Goal: Use online tool/utility: Utilize a website feature to perform a specific function

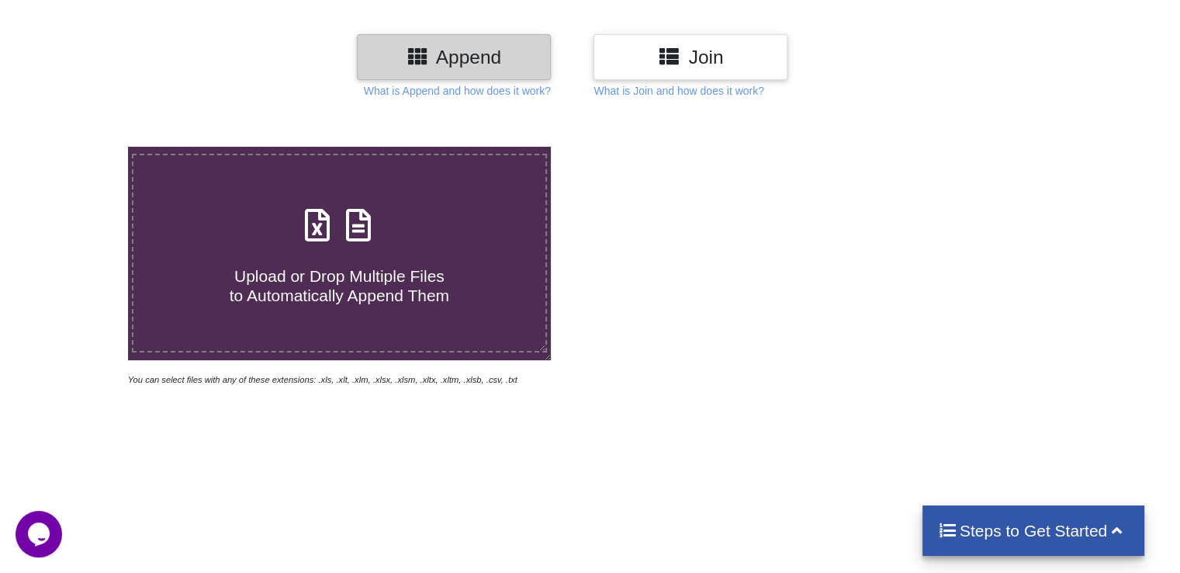
scroll to position [175, 0]
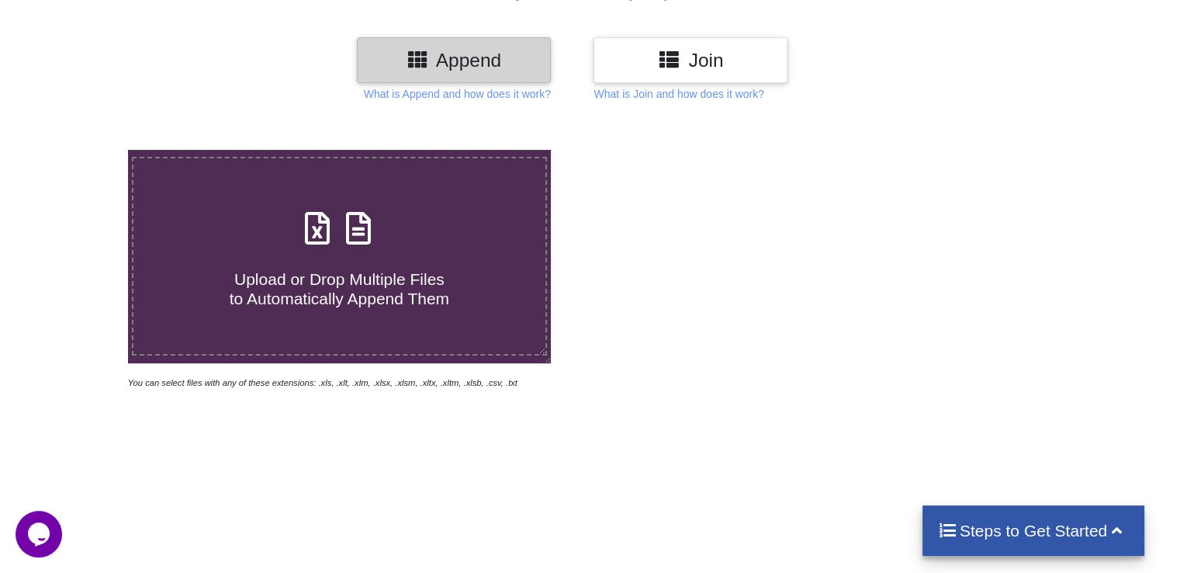
click at [311, 233] on icon at bounding box center [317, 220] width 39 height 33
click at [81, 150] on input "Upload or Drop Multiple Files to Automatically Append Them" at bounding box center [81, 150] width 0 height 0
type input "C:\fakepath\Grade6_New accounts.xlsx"
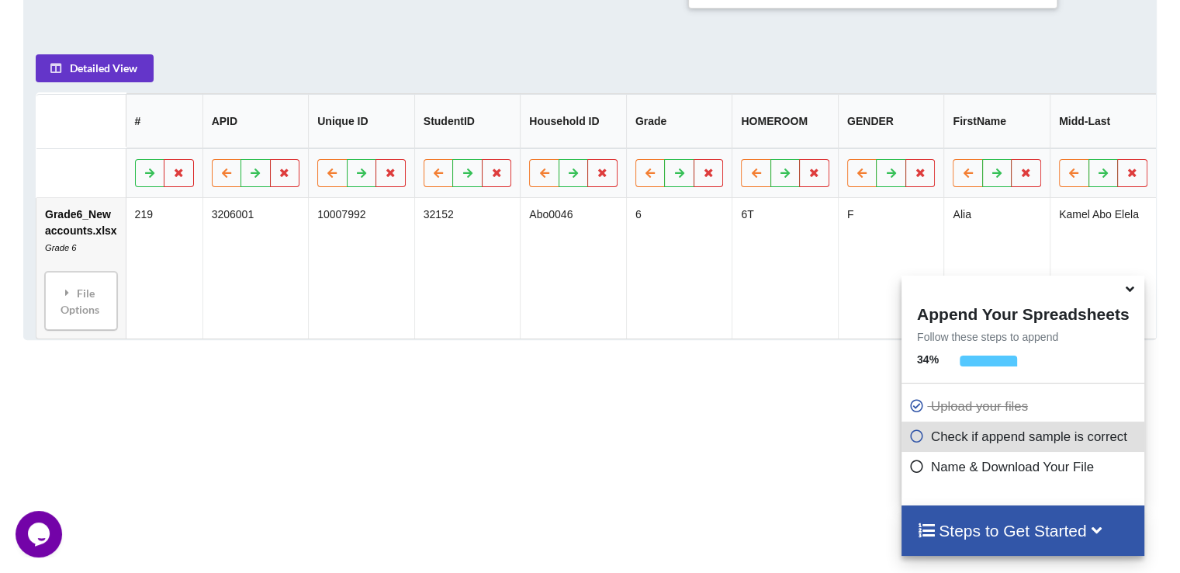
scroll to position [729, 0]
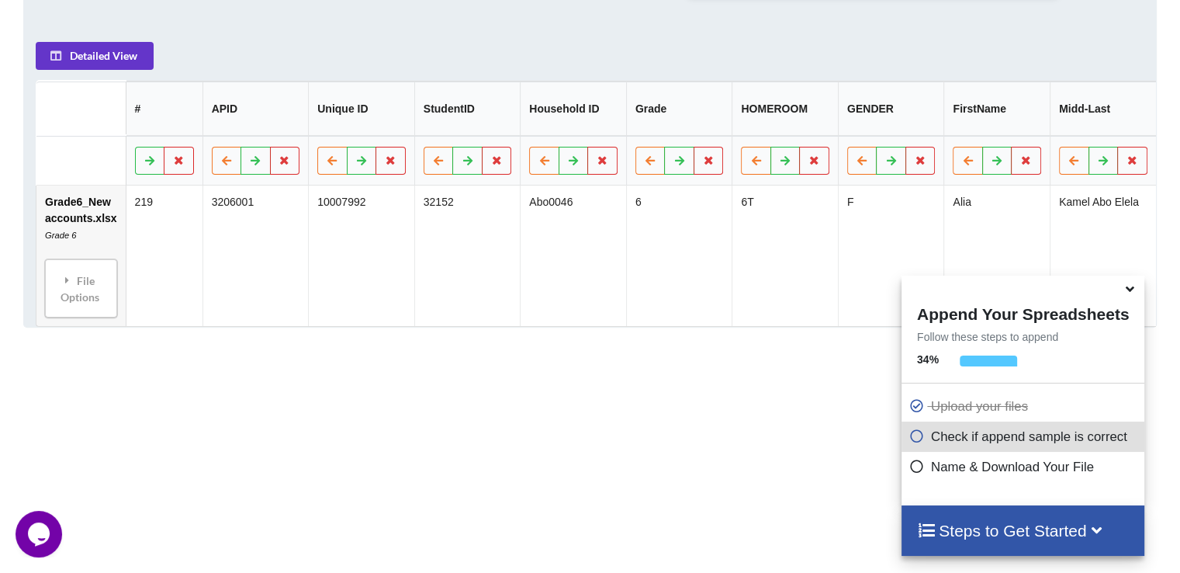
click at [1133, 293] on icon at bounding box center [1130, 286] width 16 height 14
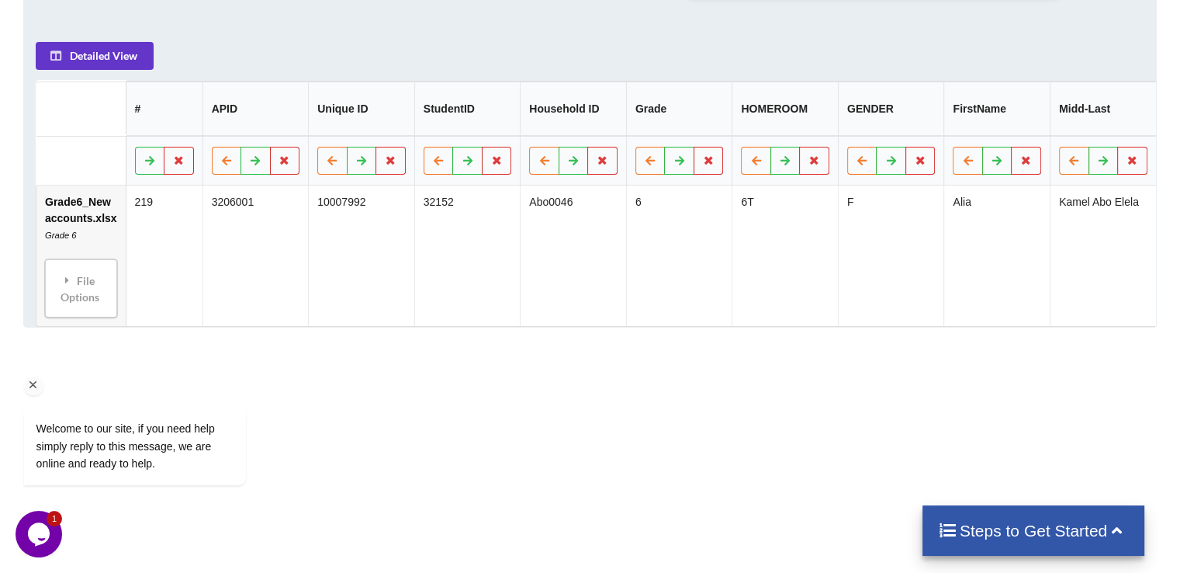
click at [74, 303] on div "Welcome to our site, if you need help simply reply to this message, we are onli…" at bounding box center [155, 382] width 279 height 236
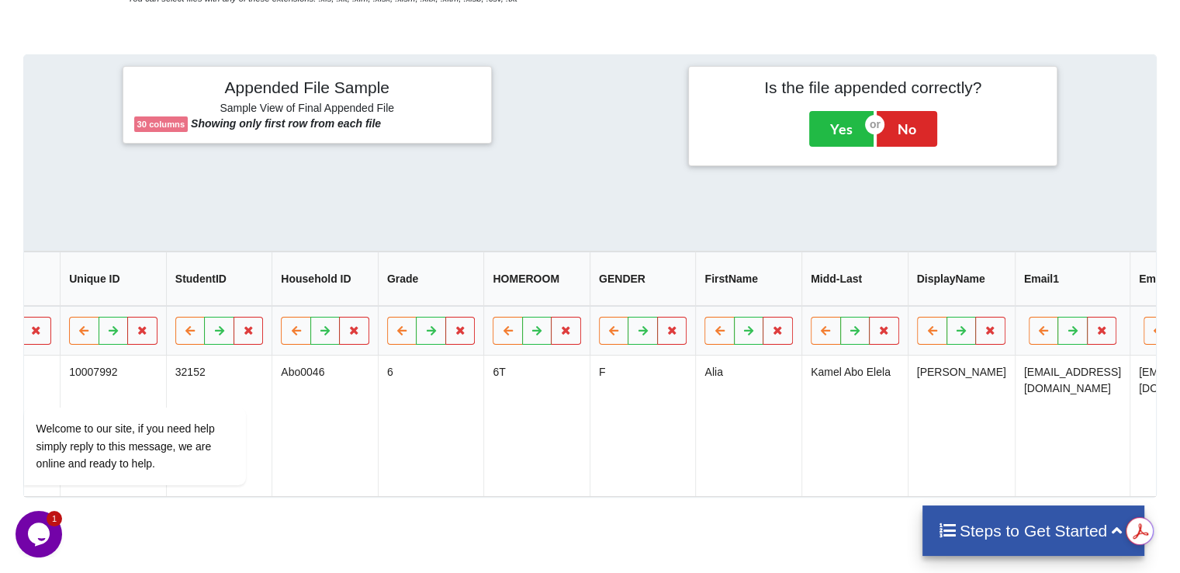
scroll to position [0, 0]
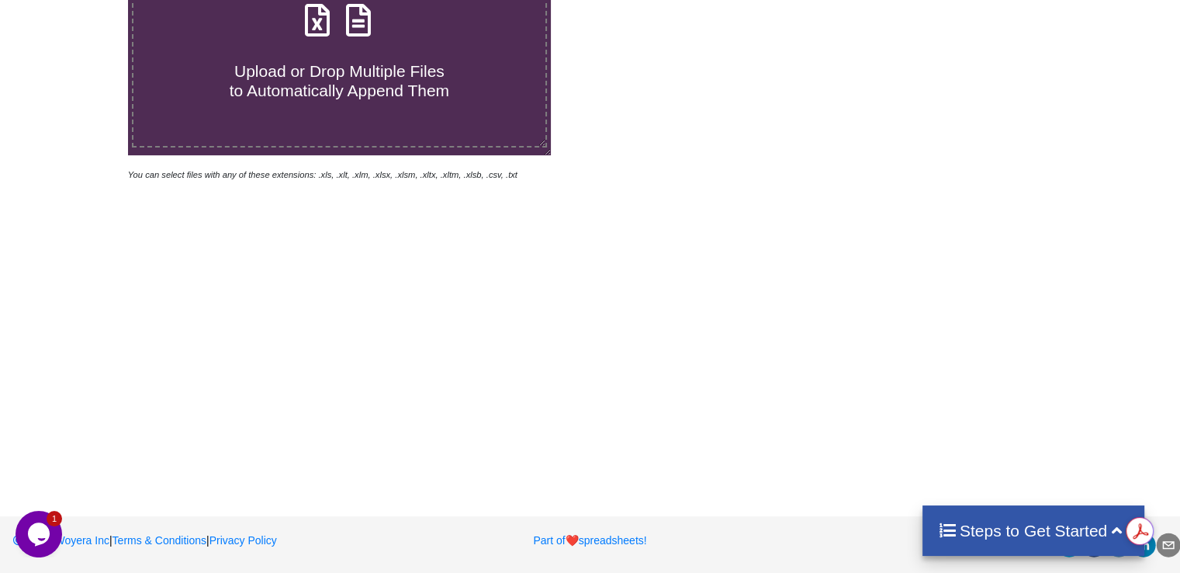
click at [323, 26] on icon at bounding box center [317, 12] width 39 height 33
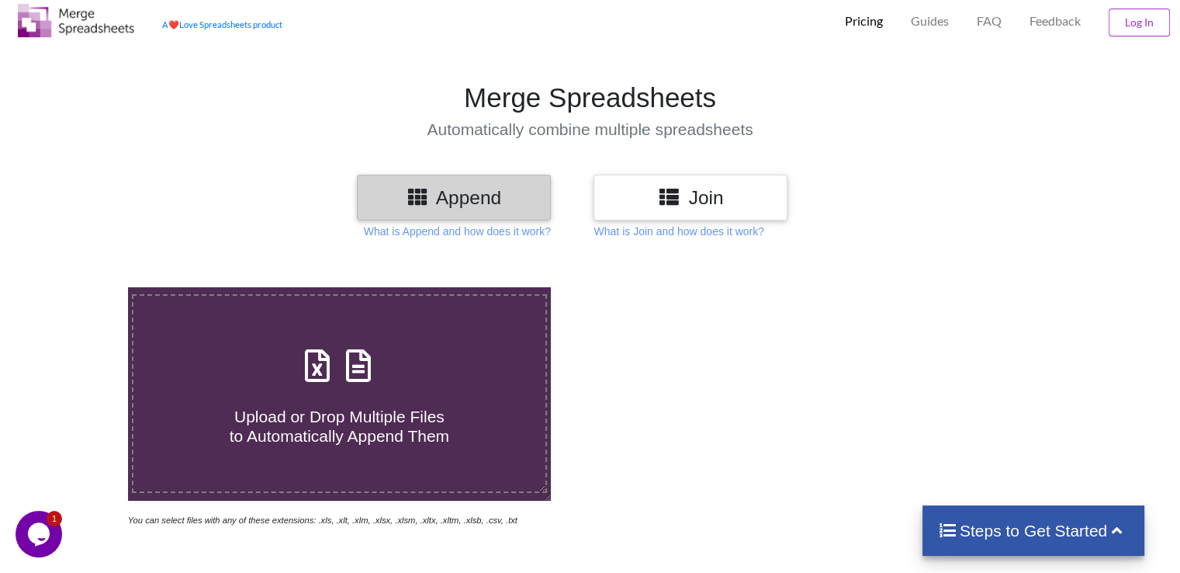
type input "C:\fakepath\Grade6_New accounts.xlsx"
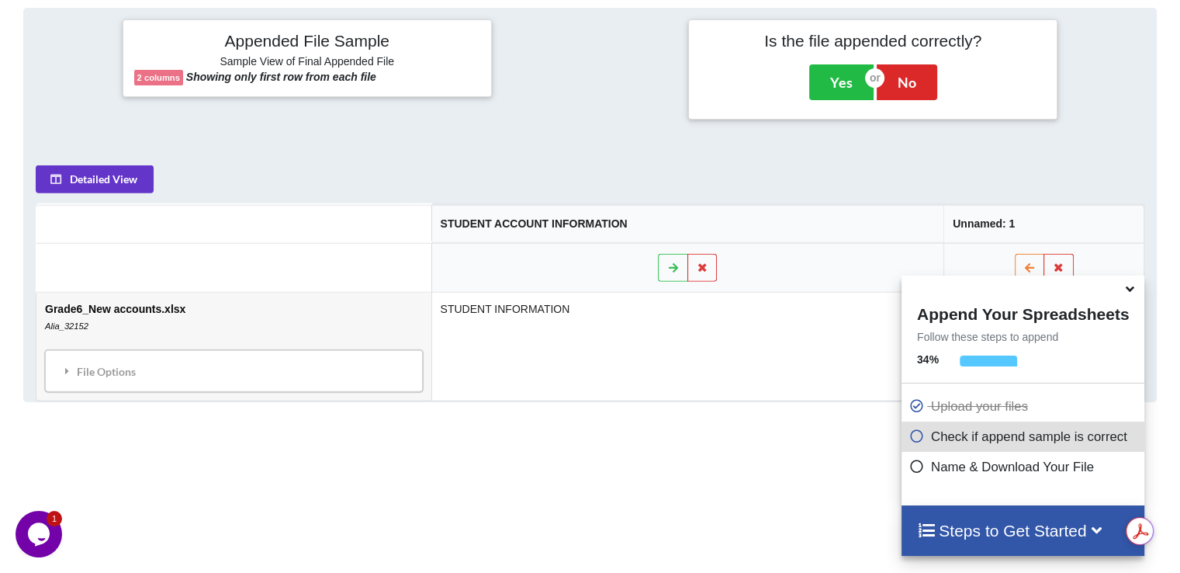
scroll to position [612, 0]
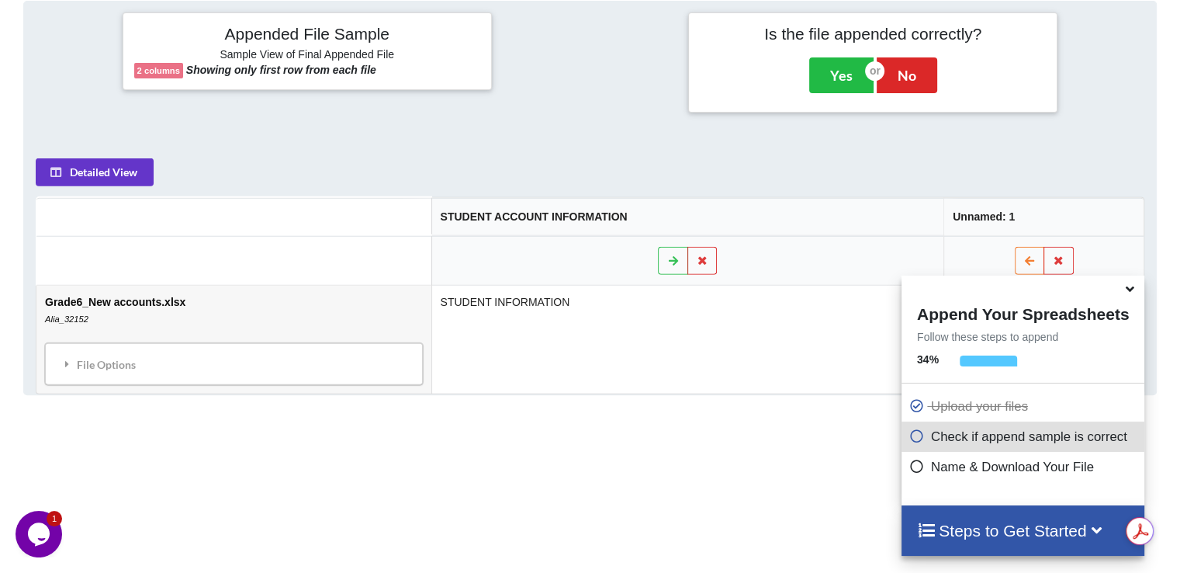
click at [1128, 291] on icon at bounding box center [1130, 286] width 16 height 14
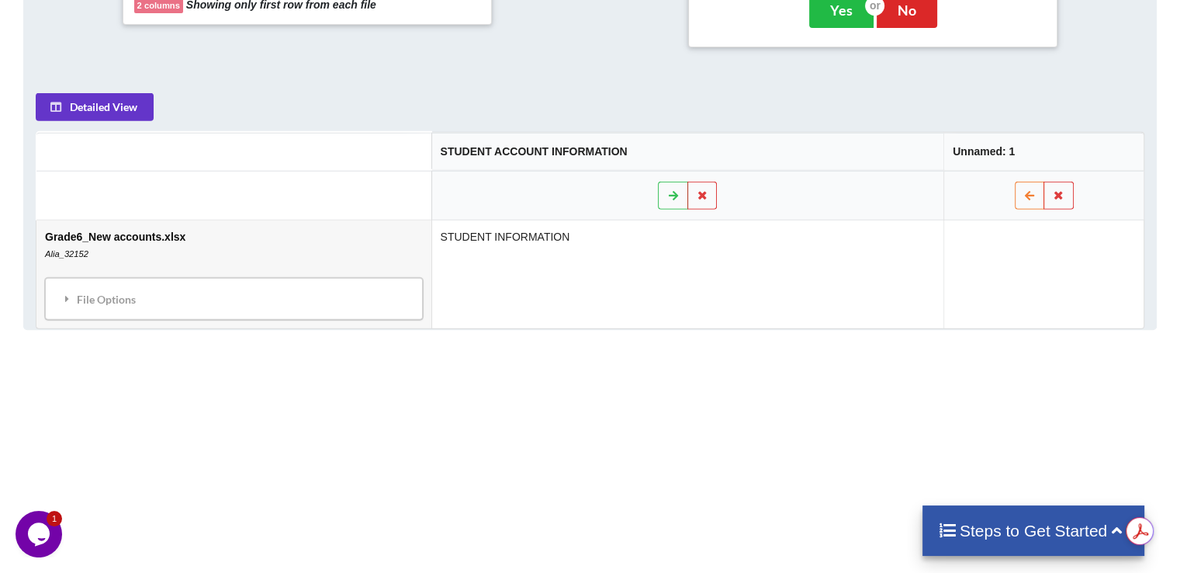
scroll to position [671, 0]
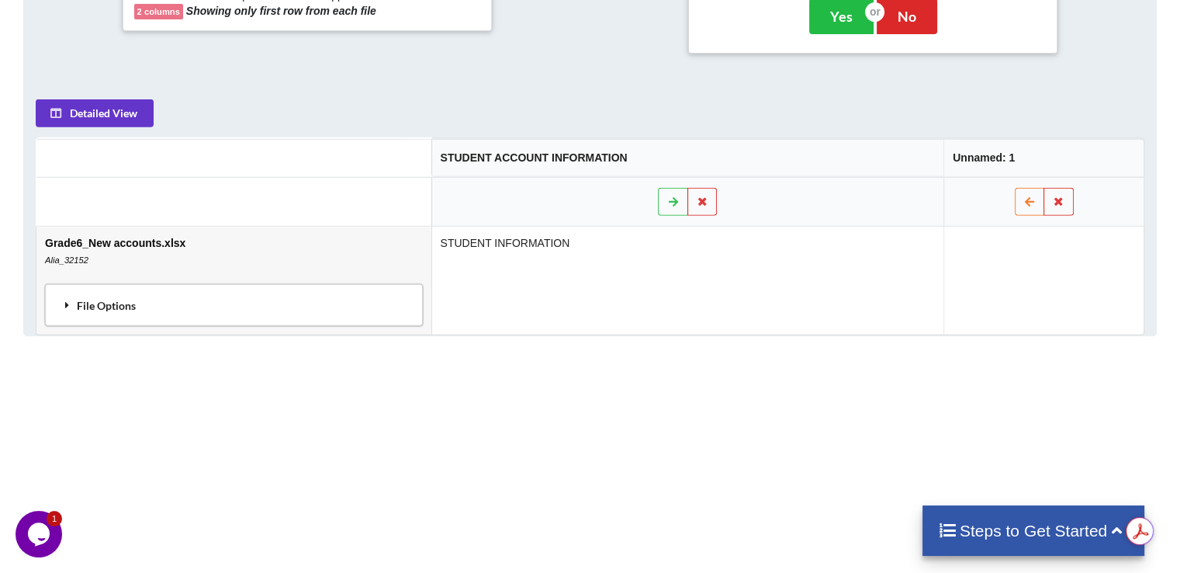
click at [121, 304] on div "File Options" at bounding box center [234, 305] width 369 height 33
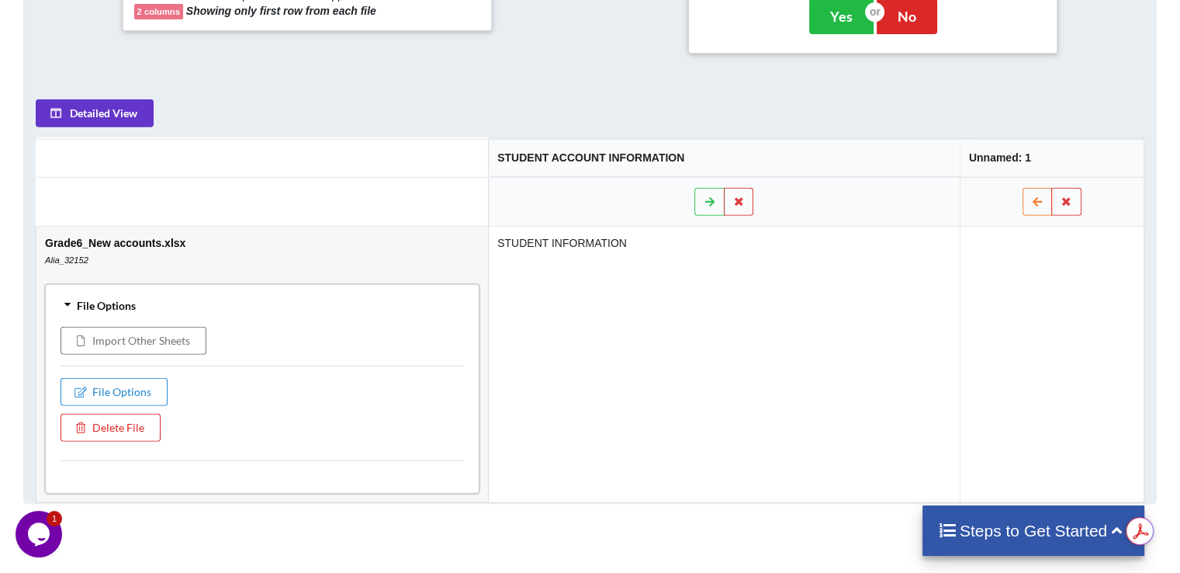
click at [68, 256] on icon "Alia_32152" at bounding box center [66, 259] width 43 height 9
click at [110, 114] on button "Detailed View" at bounding box center [95, 113] width 118 height 28
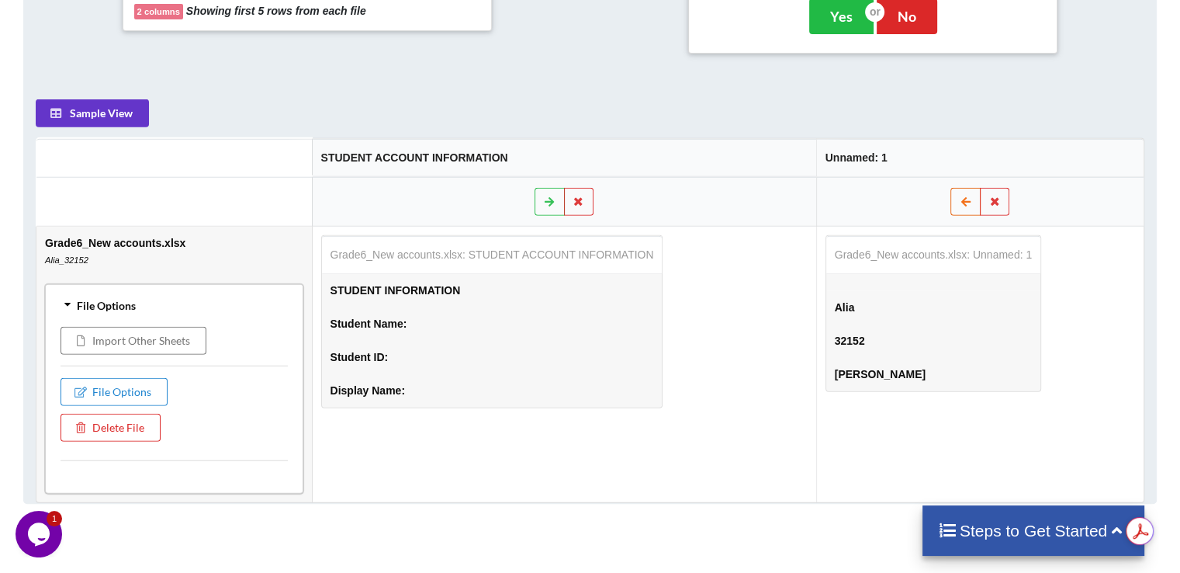
click at [962, 201] on icon at bounding box center [965, 200] width 13 height 9
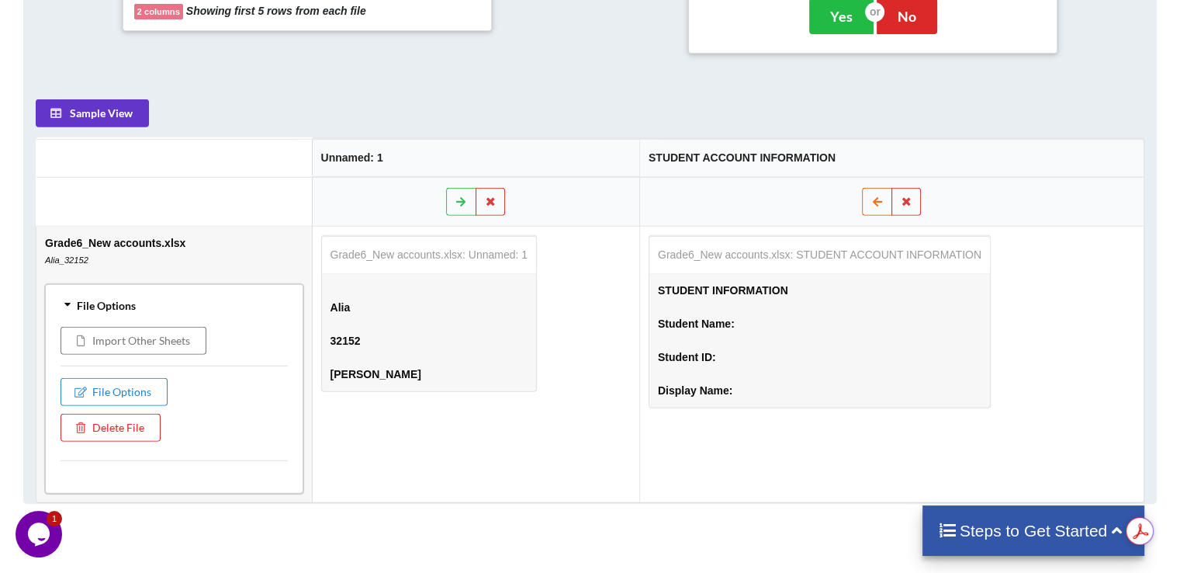
click at [878, 193] on button at bounding box center [877, 202] width 30 height 28
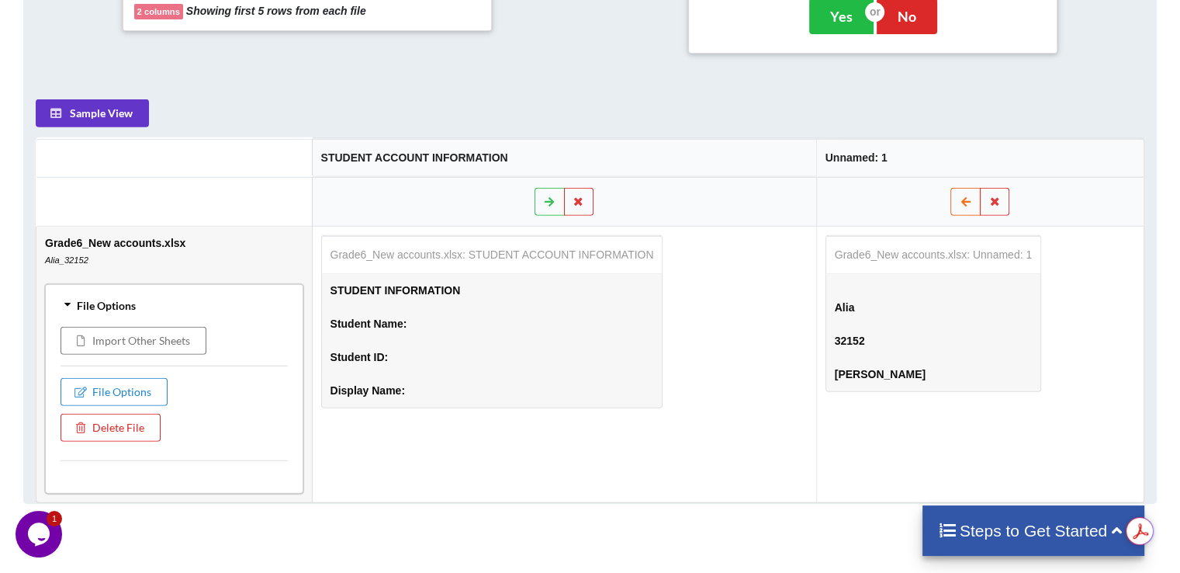
click at [961, 199] on icon at bounding box center [965, 200] width 13 height 9
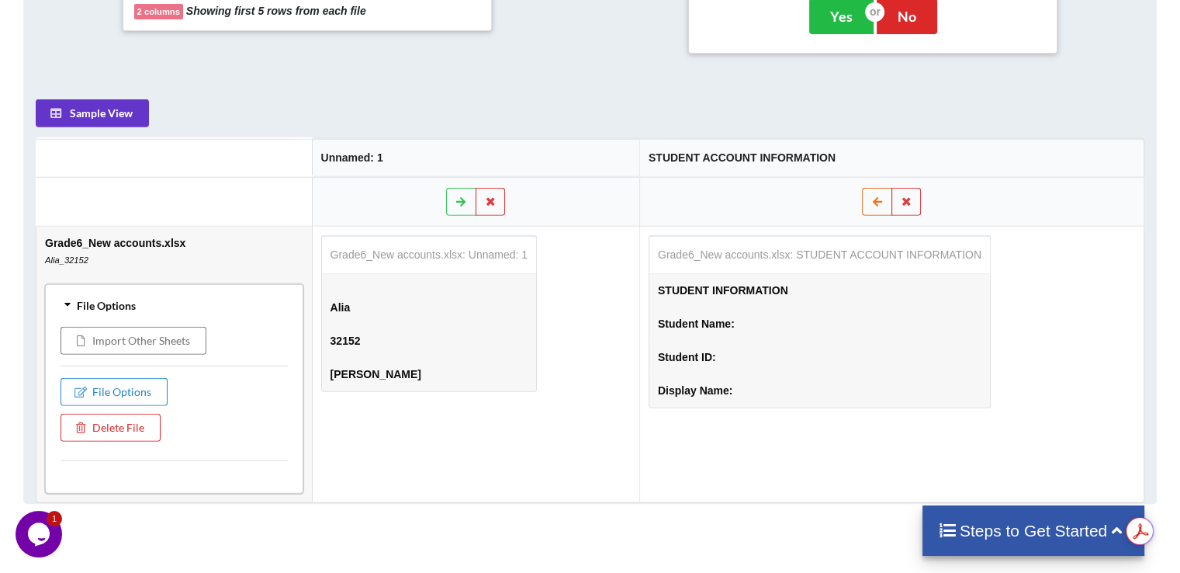
click at [884, 199] on icon at bounding box center [877, 200] width 13 height 9
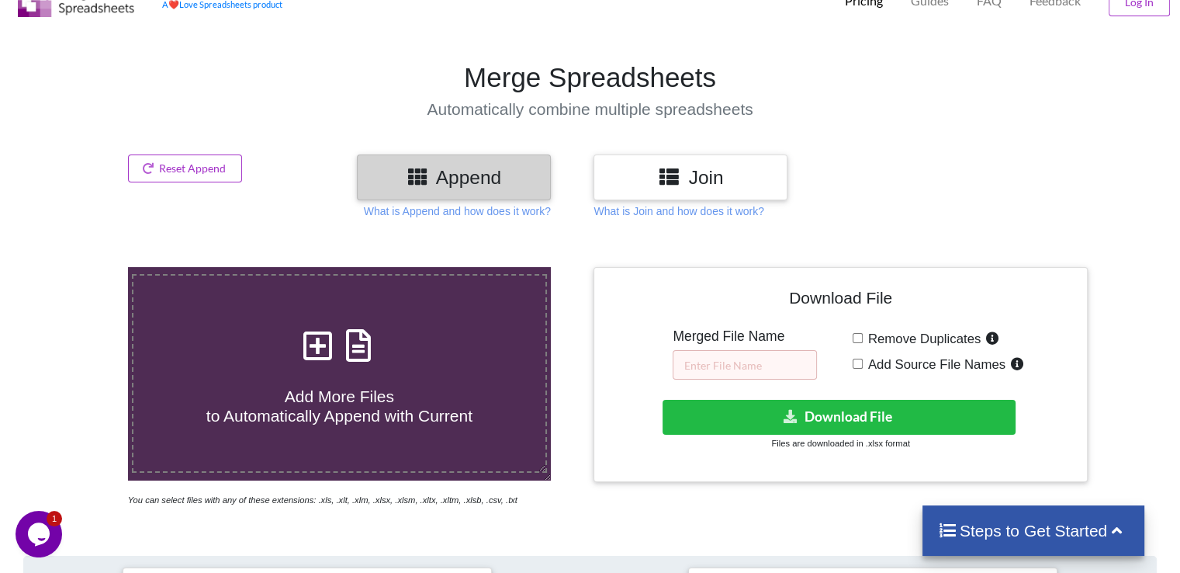
scroll to position [0, 0]
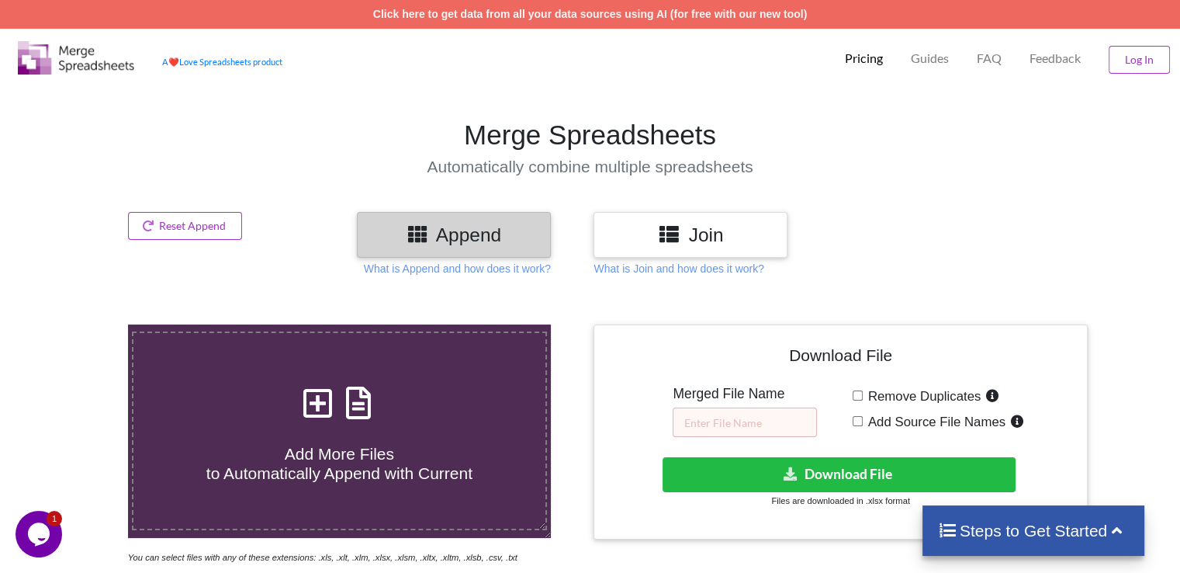
click at [677, 242] on icon at bounding box center [669, 232] width 23 height 19
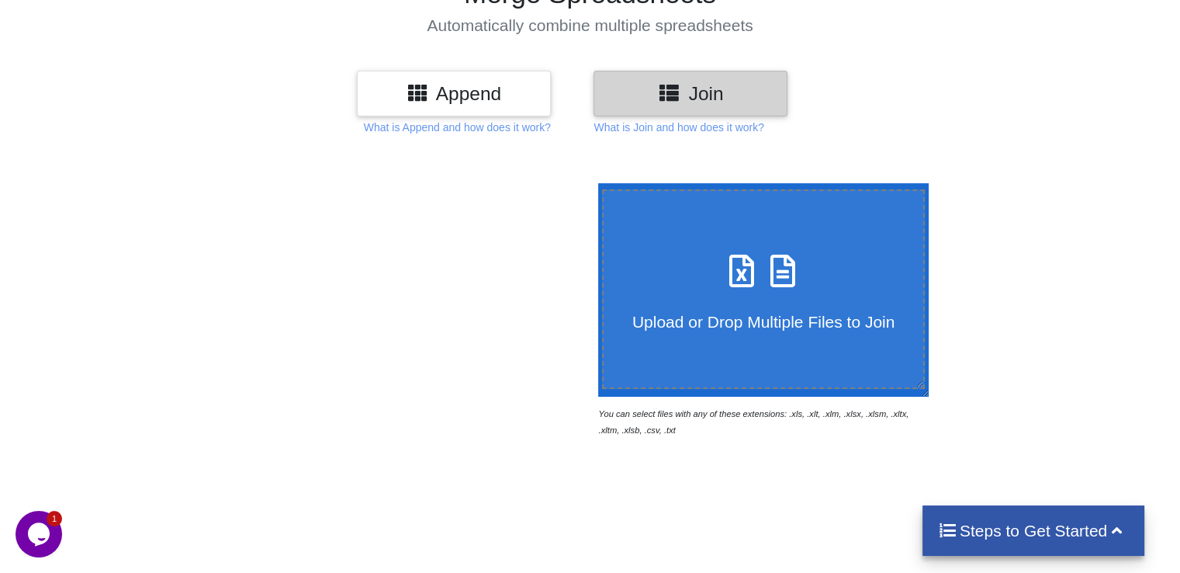
scroll to position [165, 0]
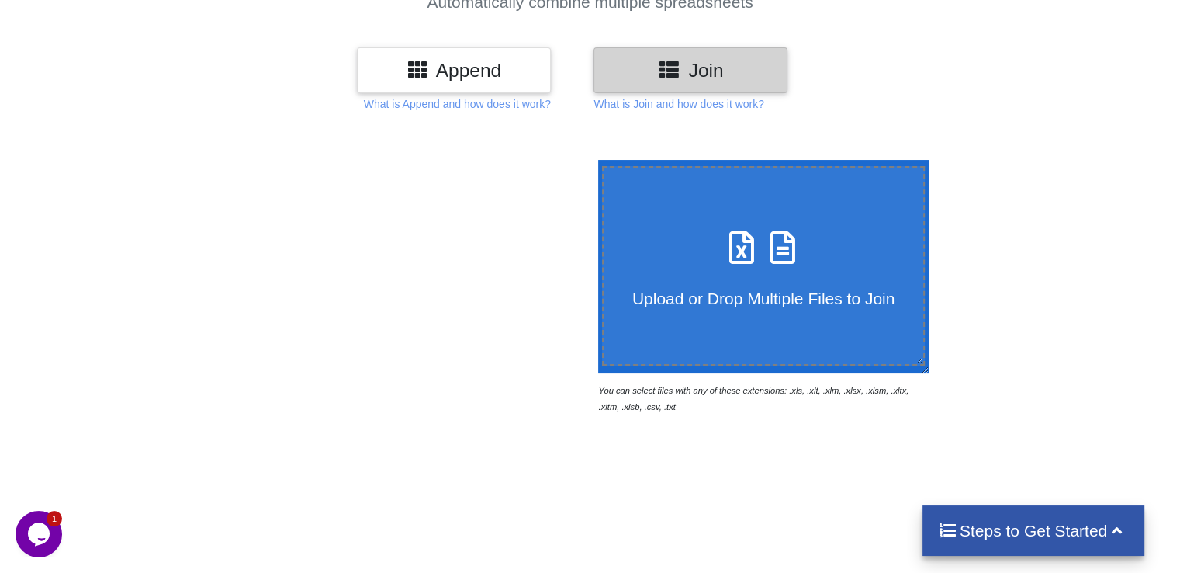
click at [729, 249] on icon at bounding box center [741, 239] width 39 height 33
click at [594, 160] on input "Upload or Drop Multiple Files to Join" at bounding box center [594, 160] width 0 height 0
type input "C:\fakepath\Grade6_New accounts.xlsx"
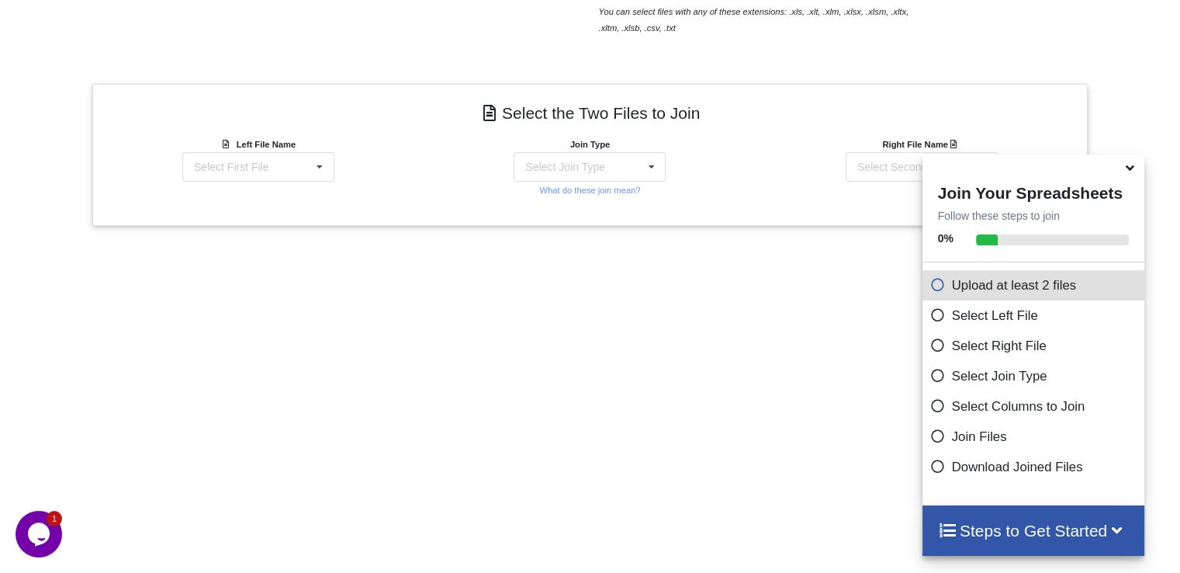
scroll to position [609, 0]
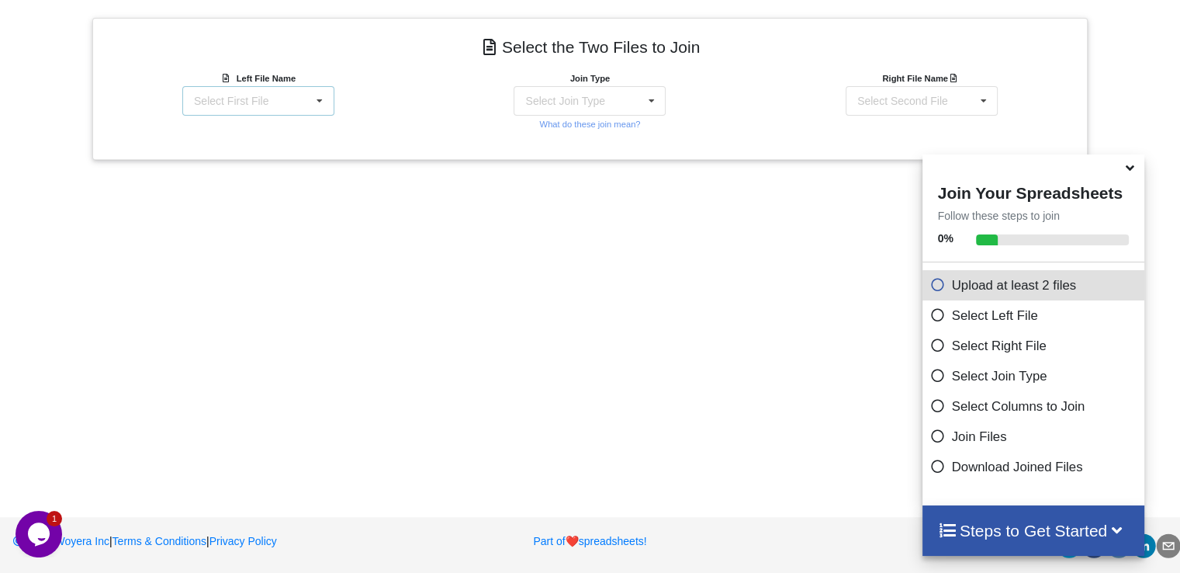
click at [294, 96] on div "Select First File Grade6_New accounts.xlsx : Alia_32152" at bounding box center [258, 100] width 152 height 29
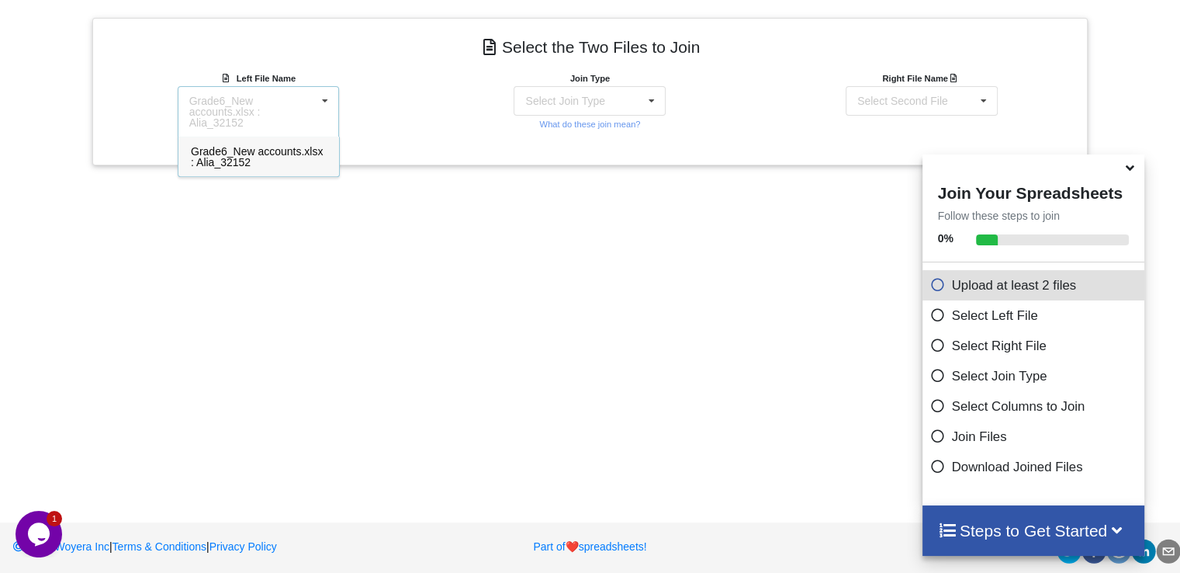
click at [288, 148] on div "Grade6_New accounts.xlsx : Alia_32152" at bounding box center [258, 157] width 161 height 40
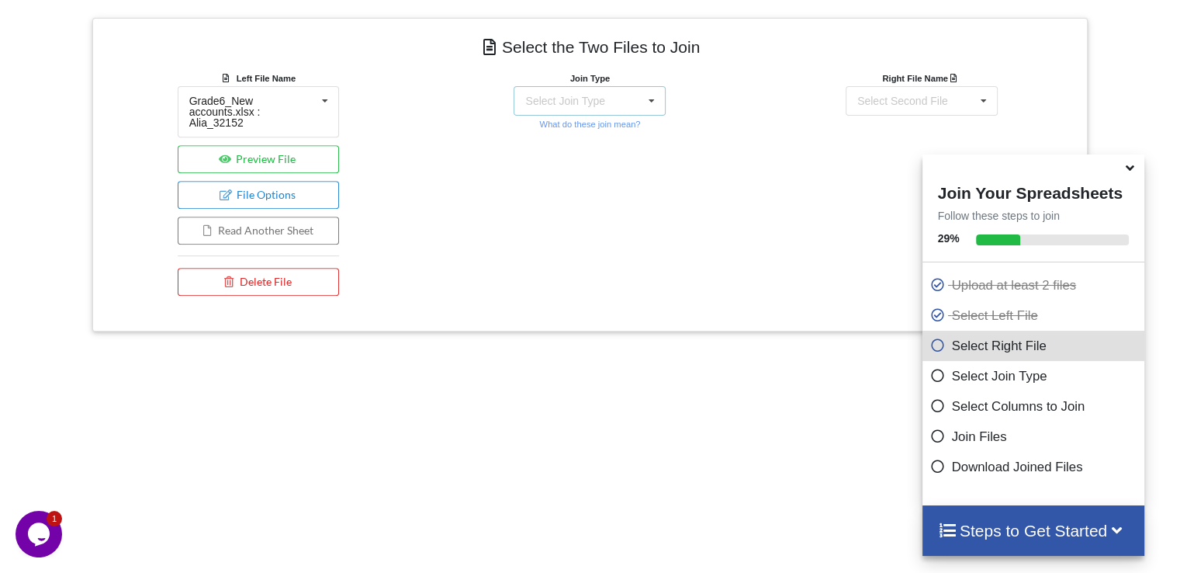
click at [601, 105] on div "Select Join Type" at bounding box center [564, 100] width 79 height 11
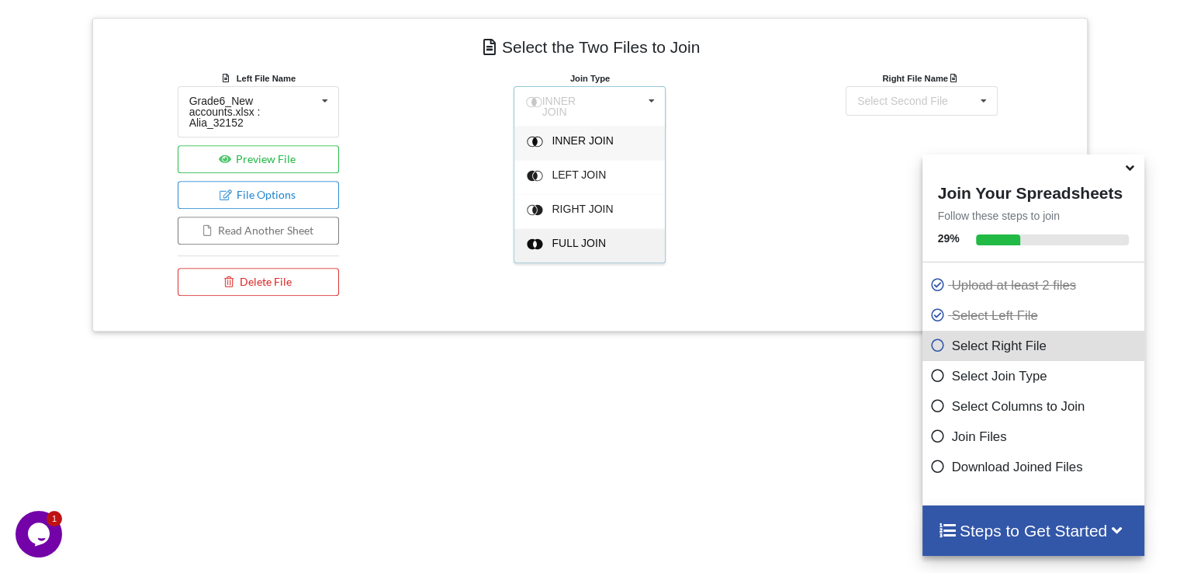
click at [587, 147] on span "FULL JOIN" at bounding box center [582, 140] width 61 height 12
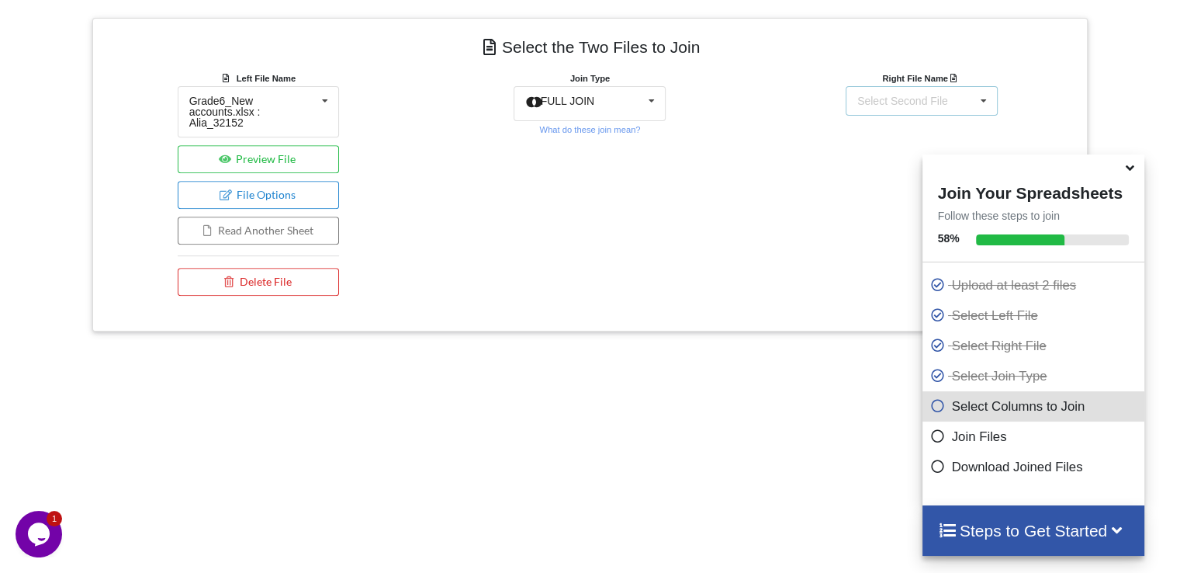
click at [934, 95] on div "Select Second File" at bounding box center [902, 100] width 91 height 11
click at [900, 145] on span "Grade6_New accounts.xlsx : Alia_32152" at bounding box center [920, 156] width 132 height 23
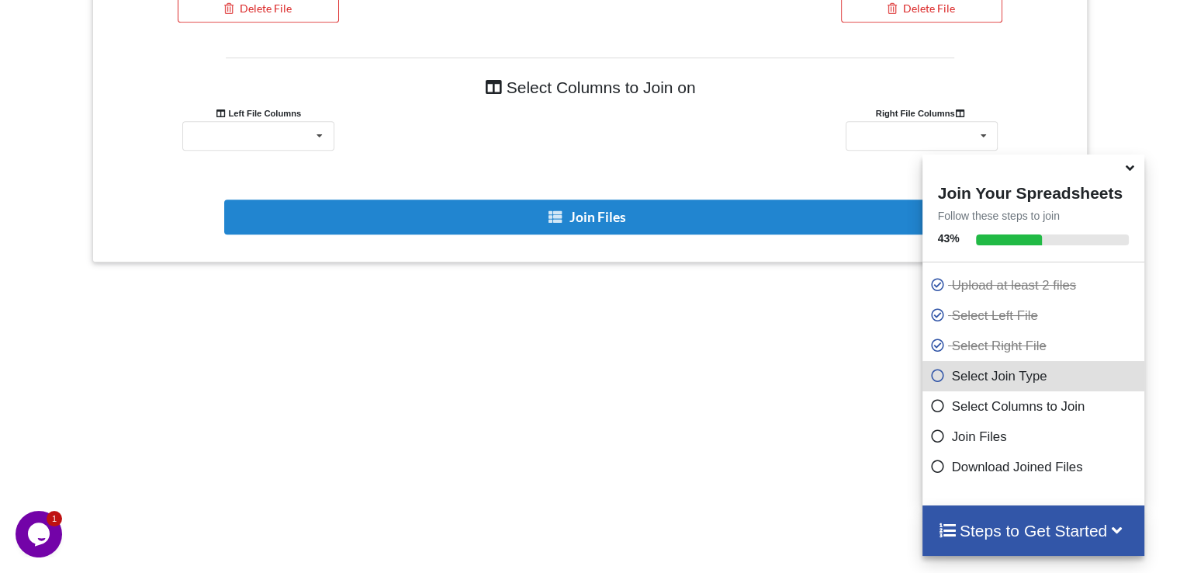
scroll to position [918, 0]
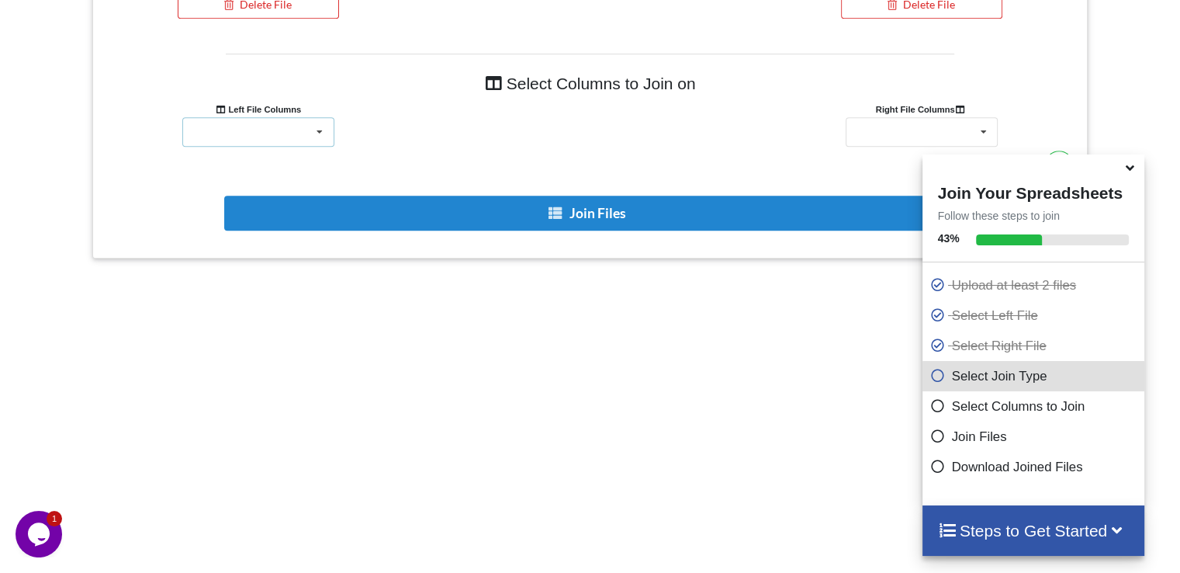
click at [301, 126] on div "STUDENT ACCOUNT INFORMATION Unnamed: 1" at bounding box center [258, 131] width 152 height 29
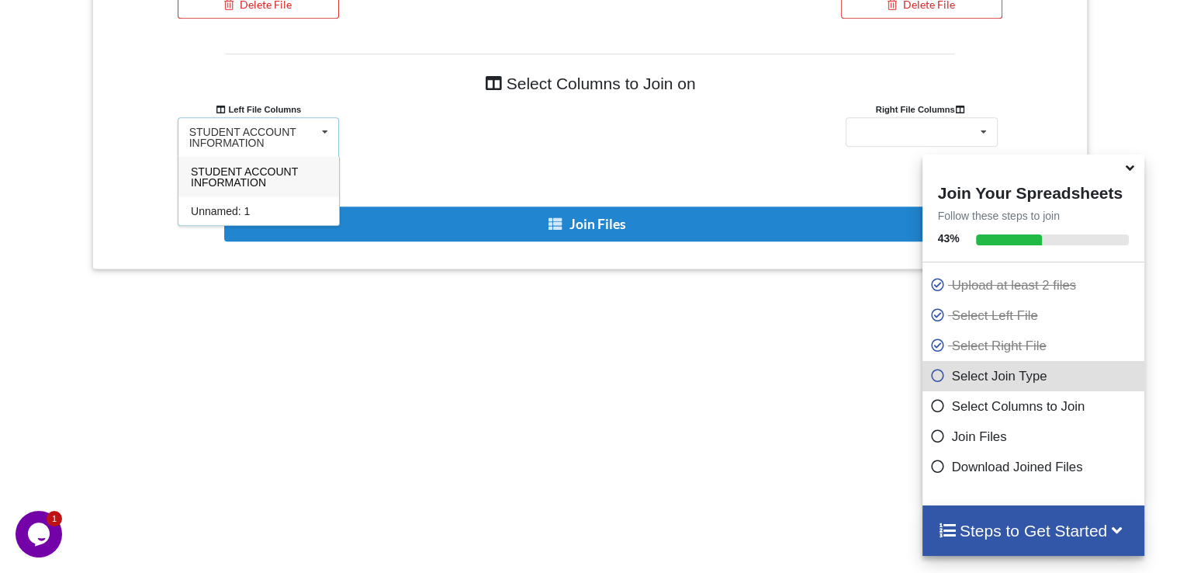
click at [264, 165] on span "STUDENT ACCOUNT INFORMATION" at bounding box center [244, 176] width 107 height 23
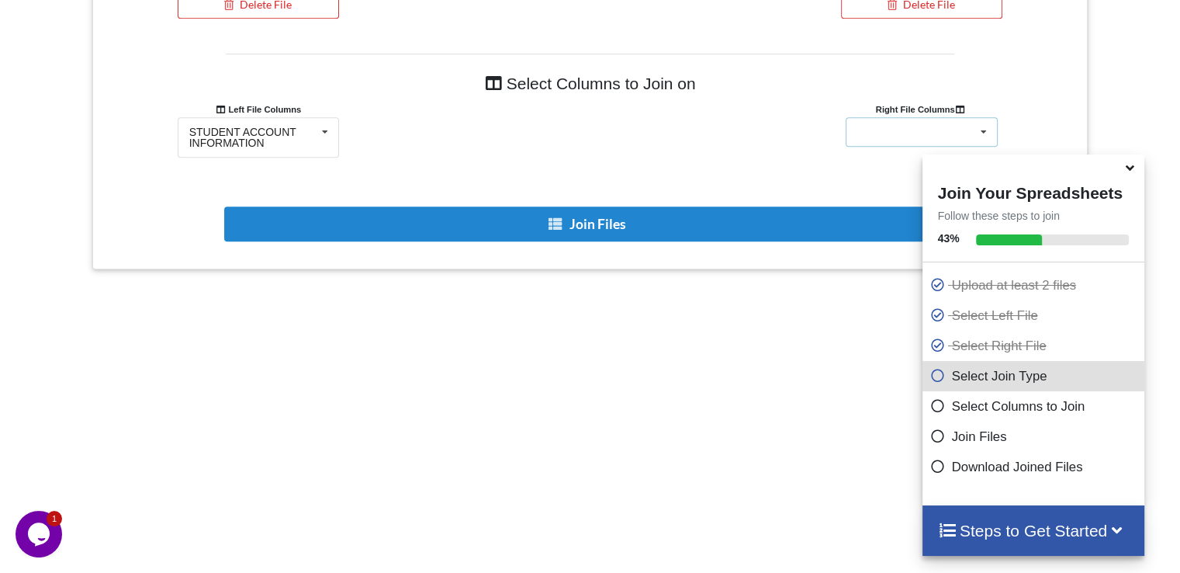
click at [926, 122] on div "STUDENT ACCOUNT INFORMATION Unnamed: 1" at bounding box center [922, 131] width 152 height 29
click at [901, 166] on span "STUDENT ACCOUNT INFORMATION" at bounding box center [907, 176] width 107 height 23
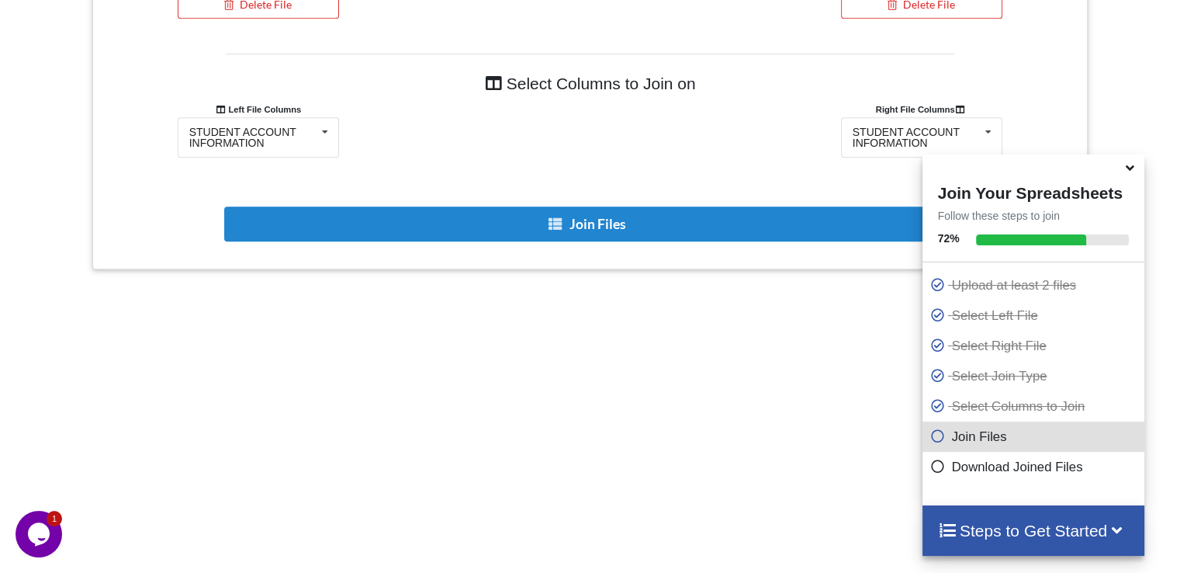
click at [1134, 172] on icon at bounding box center [1130, 165] width 16 height 14
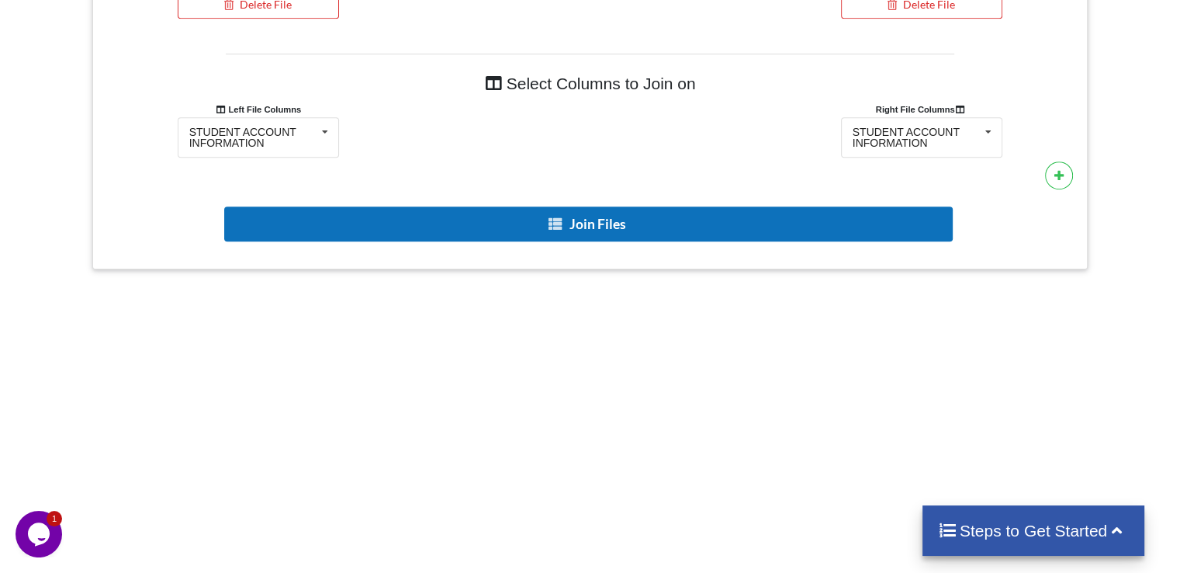
click at [632, 206] on button "Join Files" at bounding box center [588, 223] width 729 height 35
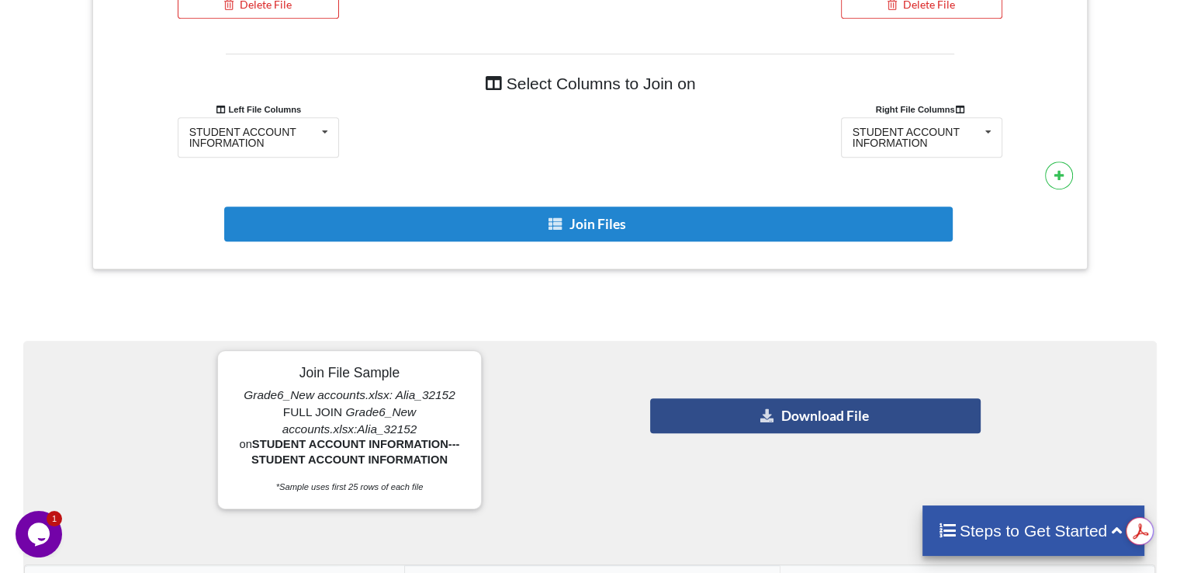
click at [813, 410] on button "Download File" at bounding box center [815, 415] width 330 height 35
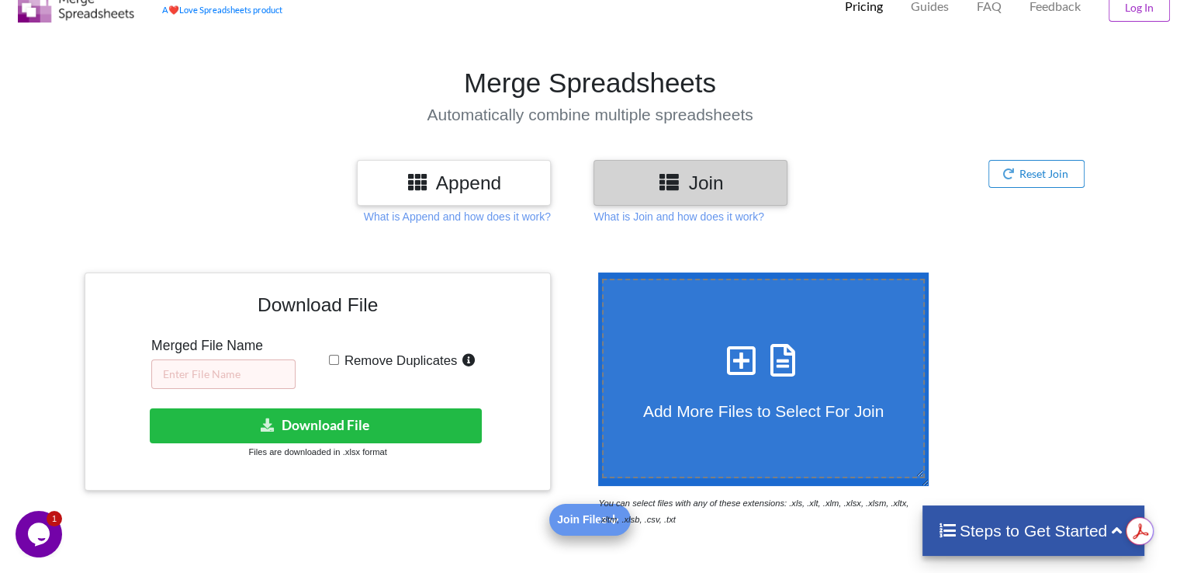
scroll to position [0, 0]
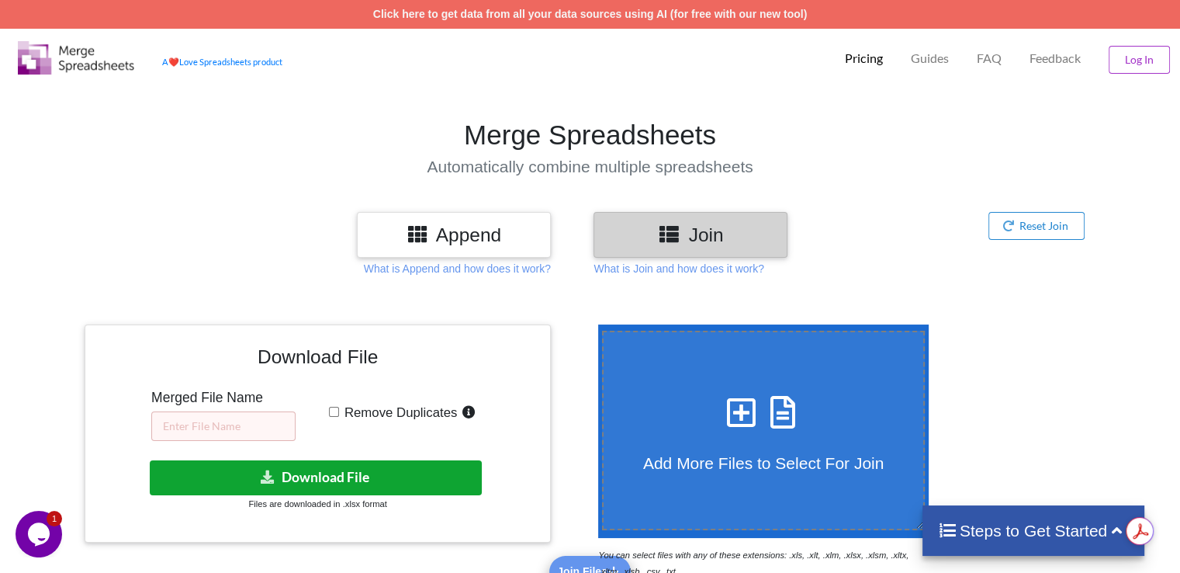
click at [345, 479] on button "Download File" at bounding box center [316, 477] width 332 height 35
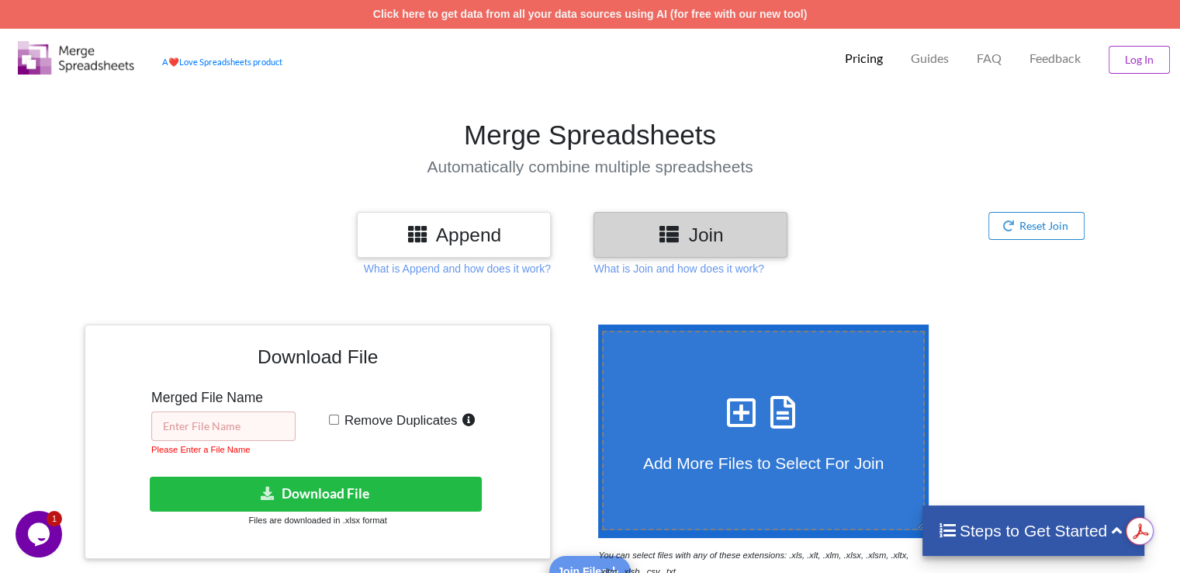
click at [212, 428] on input "text" at bounding box center [223, 425] width 144 height 29
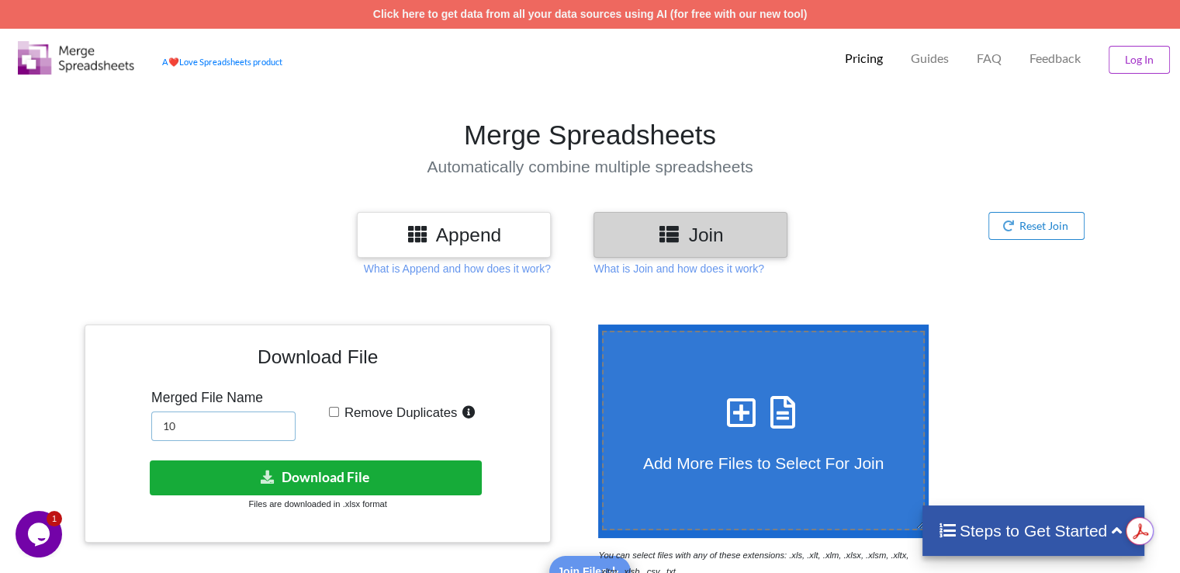
type input "10"
click at [297, 468] on button "Download File" at bounding box center [316, 477] width 332 height 35
